Goal: Transaction & Acquisition: Purchase product/service

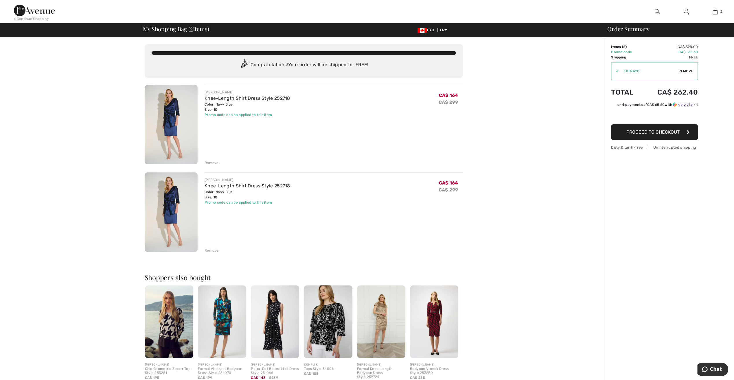
click at [211, 161] on div "Remove" at bounding box center [212, 162] width 14 height 5
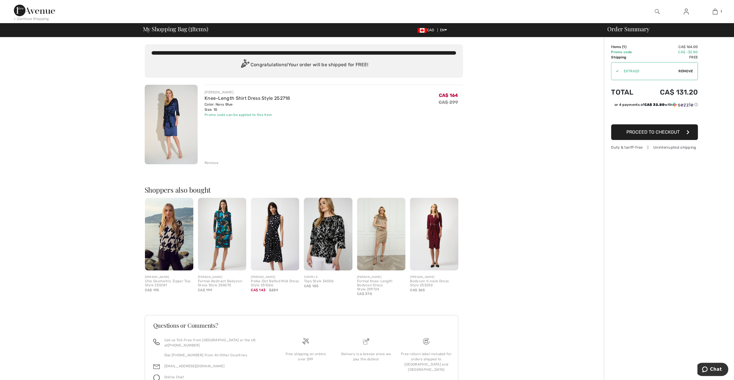
click at [639, 131] on span "Proceed to Checkout" at bounding box center [652, 131] width 53 height 5
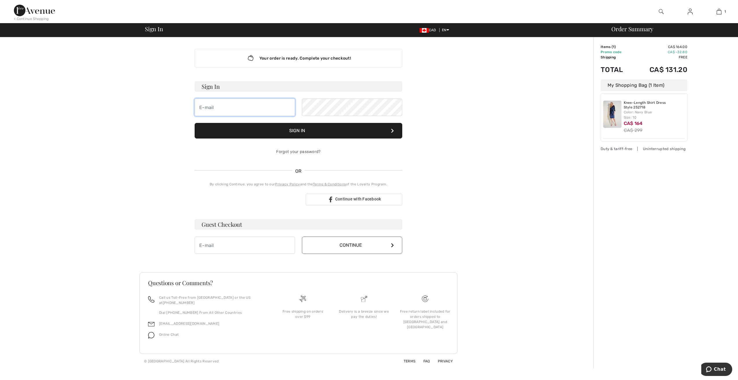
click at [238, 108] on input "email" at bounding box center [245, 107] width 100 height 17
type input "MARIALUCIFERO@SYMPATICO.CA"
click at [212, 244] on input "email" at bounding box center [245, 245] width 100 height 17
type input "[EMAIL_ADDRESS][DOMAIN_NAME]"
click at [341, 245] on button "Continue" at bounding box center [352, 245] width 100 height 17
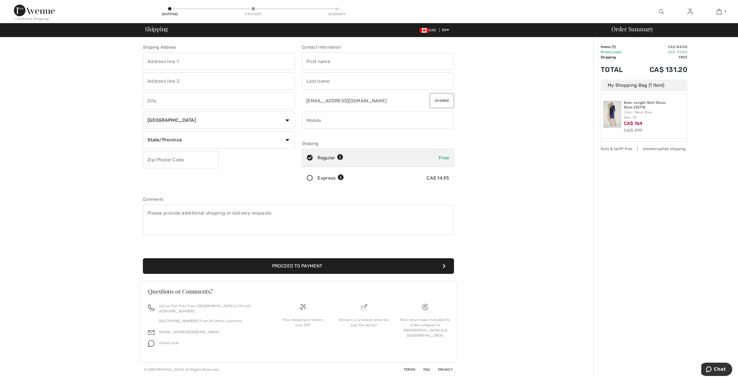
click at [168, 58] on input "text" at bounding box center [219, 61] width 152 height 17
type input "12232 39e Avenue"
type input "Montreal"
select select "QC"
type input "H1E 7H4"
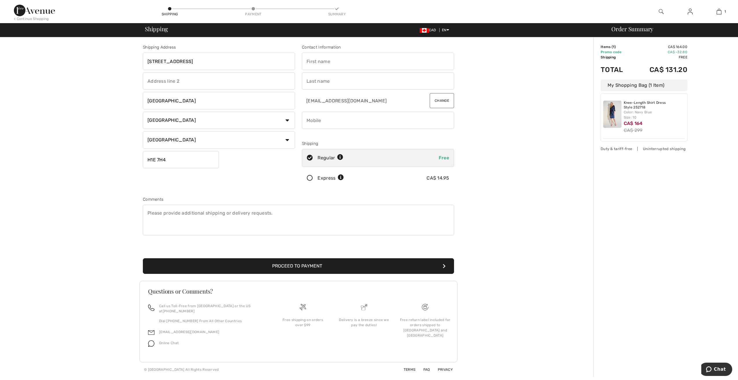
type input "[PERSON_NAME]"
type input "Lucifero"
type input "5147430797"
type input "H1E7H4"
click at [310, 263] on button "Proceed to Payment" at bounding box center [298, 266] width 311 height 16
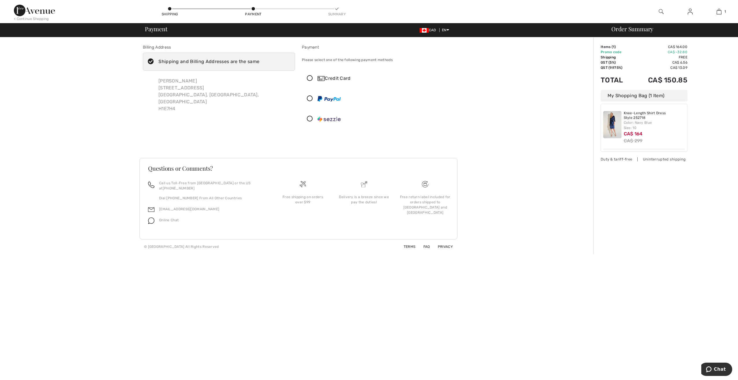
click at [310, 76] on icon at bounding box center [309, 79] width 15 height 6
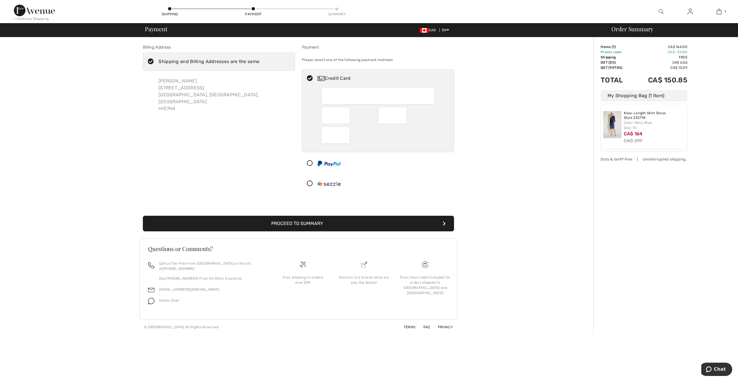
click at [322, 222] on button "Proceed to Summary" at bounding box center [298, 224] width 311 height 16
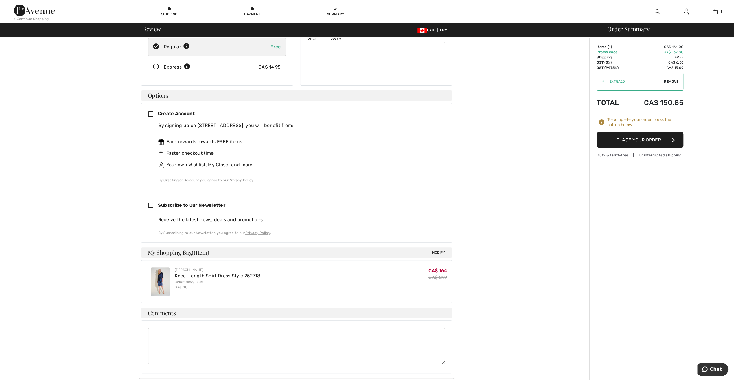
scroll to position [116, 0]
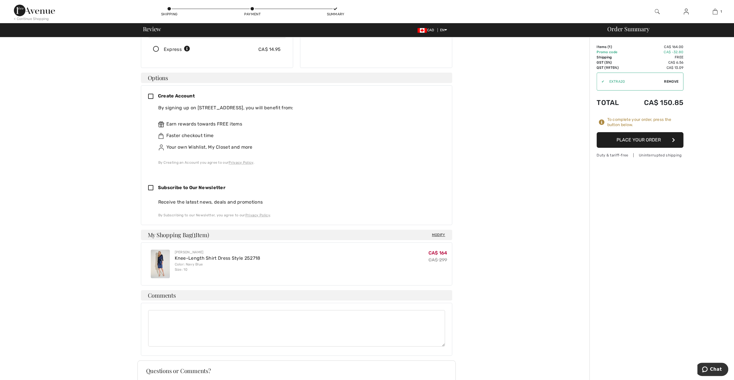
click at [637, 136] on button "Place Your Order" at bounding box center [640, 140] width 87 height 16
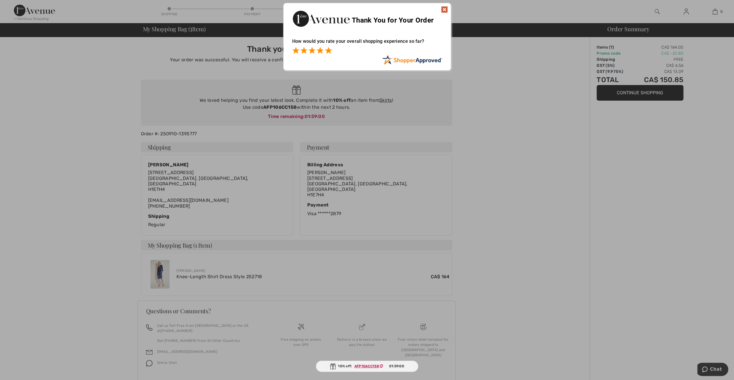
click at [330, 47] on span at bounding box center [328, 50] width 7 height 7
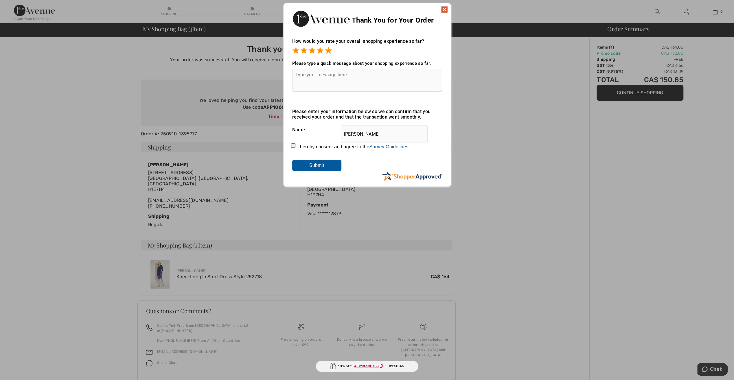
click at [292, 146] on input "I hereby consent and agree to the By submitting a review, you grant permission …" at bounding box center [294, 147] width 4 height 4
checkbox input "true"
click at [312, 165] on input "Submit" at bounding box center [316, 166] width 49 height 12
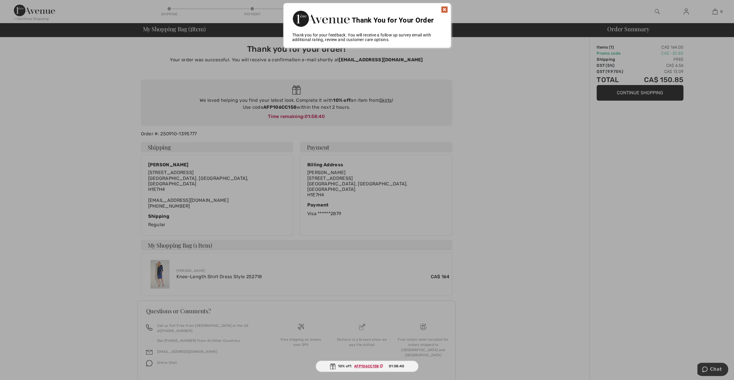
click at [444, 8] on img at bounding box center [444, 9] width 7 height 7
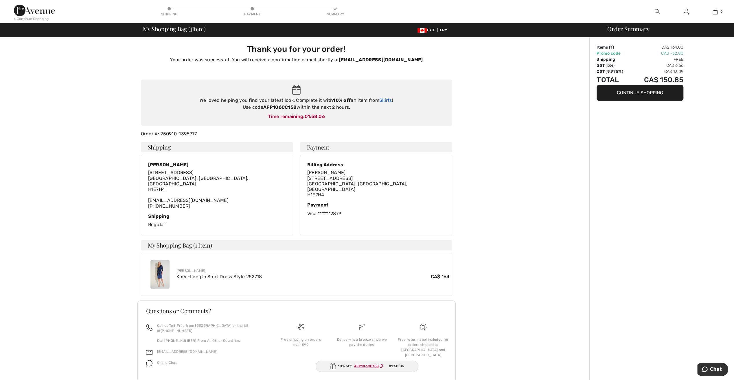
click at [383, 101] on link "Skirts" at bounding box center [385, 100] width 13 height 5
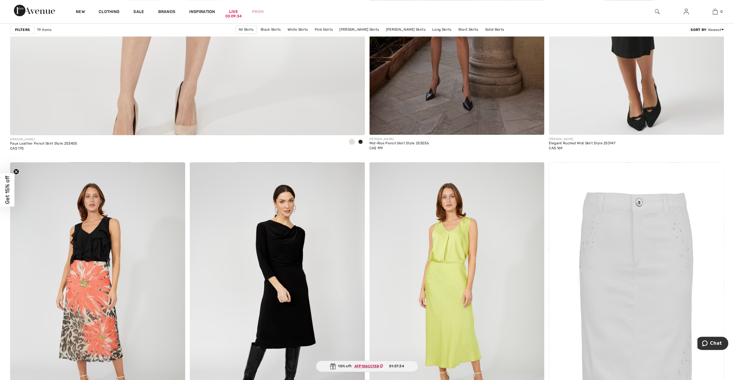
scroll to position [2835, 0]
